Goal: Task Accomplishment & Management: Complete application form

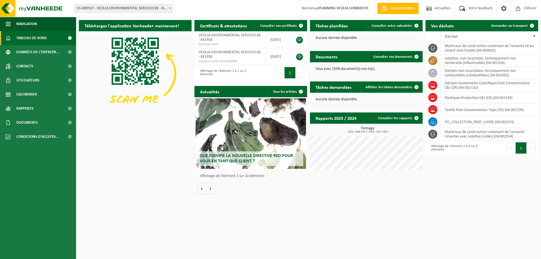
click at [127, 8] on span "01-089537 - VEOLIA ENVIRONMENTAL SERVICES BE - BEERSE" at bounding box center [124, 9] width 98 height 8
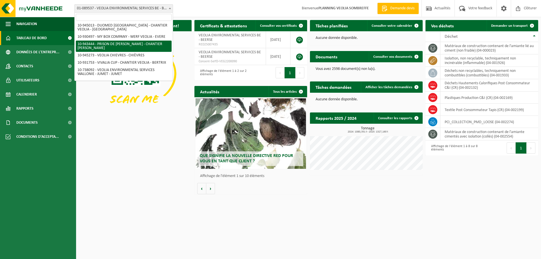
scroll to position [380, 0]
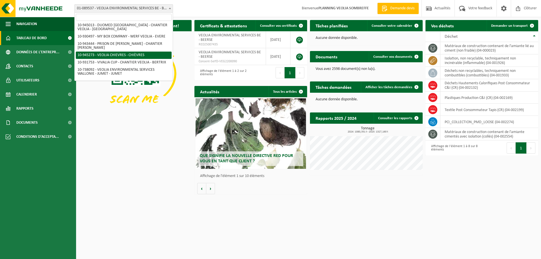
select select "141161"
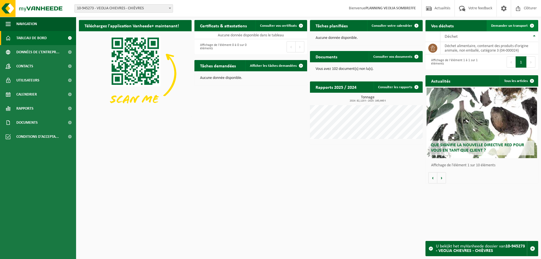
click at [503, 27] on span "Demander un transport" at bounding box center [509, 26] width 37 height 4
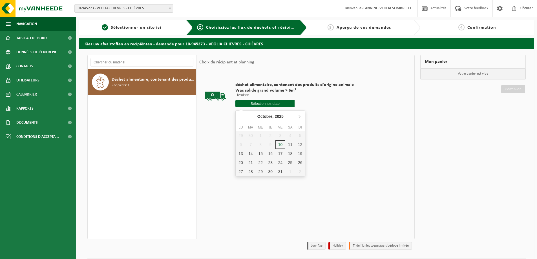
click at [261, 104] on input "text" at bounding box center [264, 103] width 59 height 7
click at [238, 152] on div "13" at bounding box center [241, 153] width 10 height 9
type input "à partir de 2025-10-13"
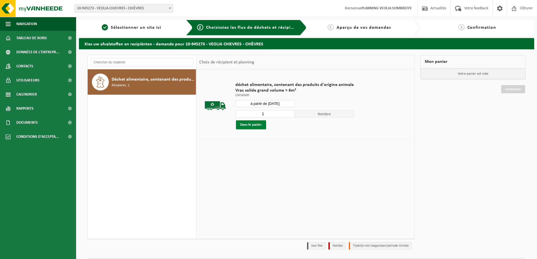
click at [256, 125] on button "Dans le panier" at bounding box center [251, 124] width 30 height 9
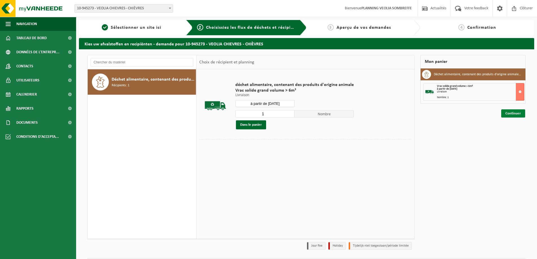
click at [514, 113] on link "Continuer" at bounding box center [513, 113] width 24 height 8
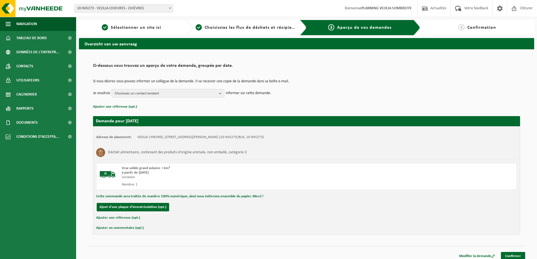
click at [158, 89] on span "Choisissez un contact existant" at bounding box center [166, 93] width 102 height 8
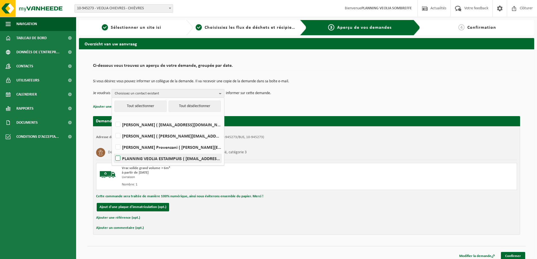
click at [153, 159] on label "PLANNING VEOLIA ESTAIMPUIS ( be.ves.dispatch.estaimpuis.all@veolia.com )" at bounding box center [167, 158] width 107 height 8
click at [113, 151] on input "PLANNING VEOLIA ESTAIMPUIS ( be.ves.dispatch.estaimpuis.all@veolia.com )" at bounding box center [113, 151] width 0 height 0
checkbox input "true"
click at [517, 253] on link "Confirmer" at bounding box center [513, 256] width 24 height 8
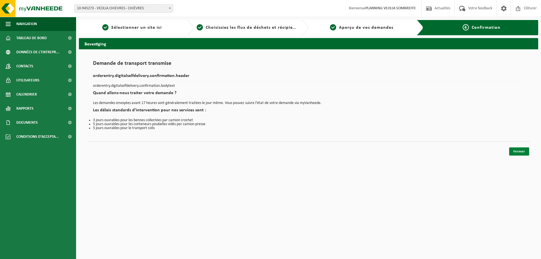
click at [520, 149] on link "Fermer" at bounding box center [519, 151] width 20 height 8
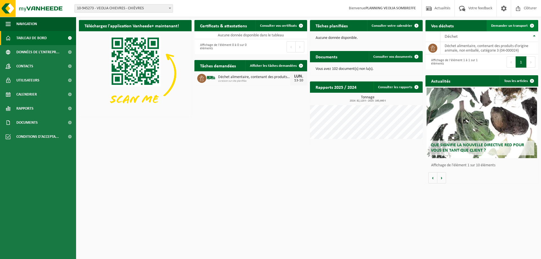
click at [504, 27] on span "Demander un transport" at bounding box center [509, 26] width 37 height 4
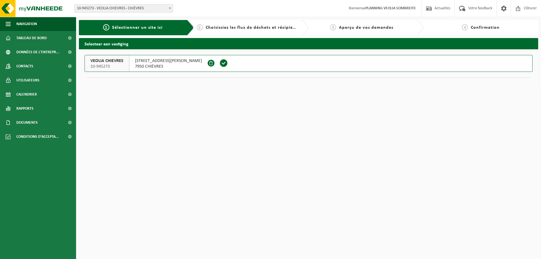
click at [152, 59] on span "RUE DE ST GHISLAIN 157" at bounding box center [168, 61] width 67 height 6
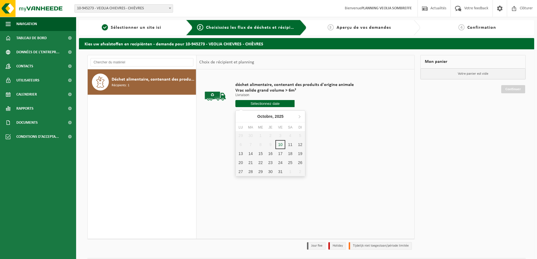
click at [271, 101] on input "text" at bounding box center [264, 103] width 59 height 7
click at [269, 154] on div "16" at bounding box center [270, 153] width 10 height 9
type input "à partir de 2025-10-16"
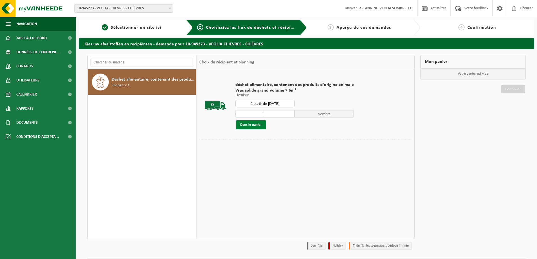
click at [261, 125] on button "Dans le panier" at bounding box center [251, 124] width 30 height 9
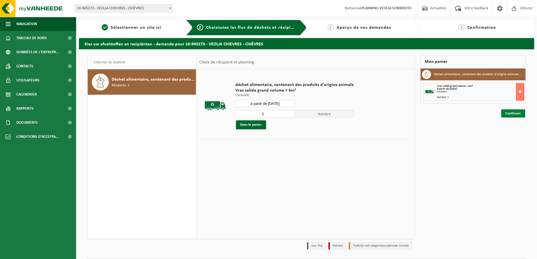
click at [523, 112] on link "Continuer" at bounding box center [513, 113] width 24 height 8
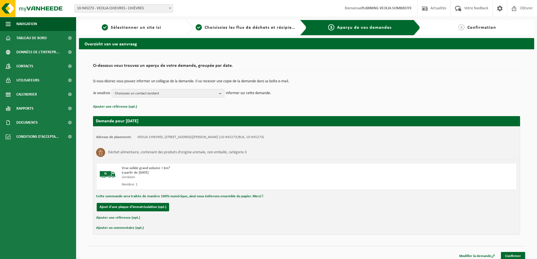
click at [145, 93] on span "Choisissez un contact existant" at bounding box center [166, 93] width 102 height 8
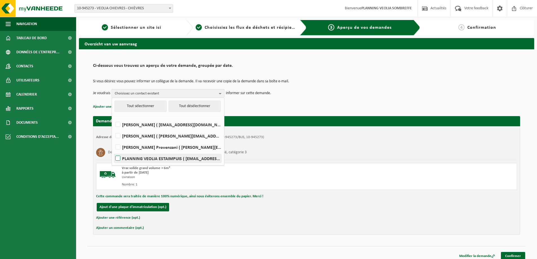
click at [157, 159] on label "PLANNING VEOLIA ESTAIMPUIS ( be.ves.dispatch.estaimpuis.all@veolia.com )" at bounding box center [167, 158] width 107 height 8
click at [113, 151] on input "PLANNING VEOLIA ESTAIMPUIS ( be.ves.dispatch.estaimpuis.all@veolia.com )" at bounding box center [113, 151] width 0 height 0
checkbox input "true"
click at [511, 255] on link "Confirmer" at bounding box center [513, 256] width 24 height 8
